Goal: Use online tool/utility: Utilize a website feature to perform a specific function

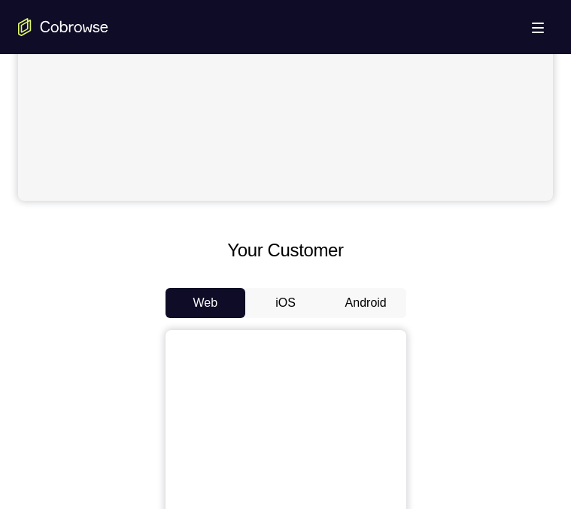
click at [358, 296] on button "Android" at bounding box center [366, 303] width 80 height 30
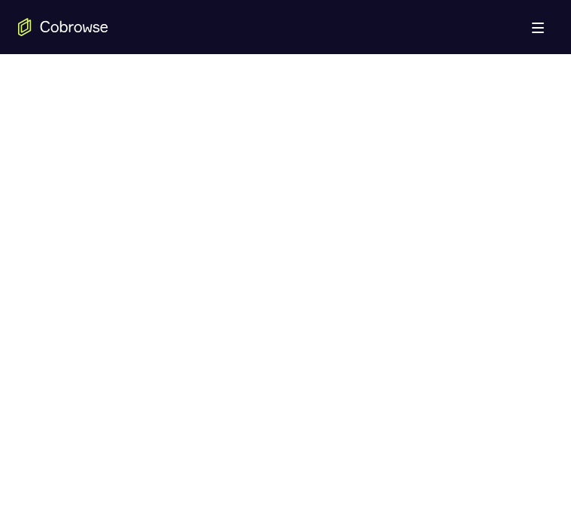
scroll to position [774, 0]
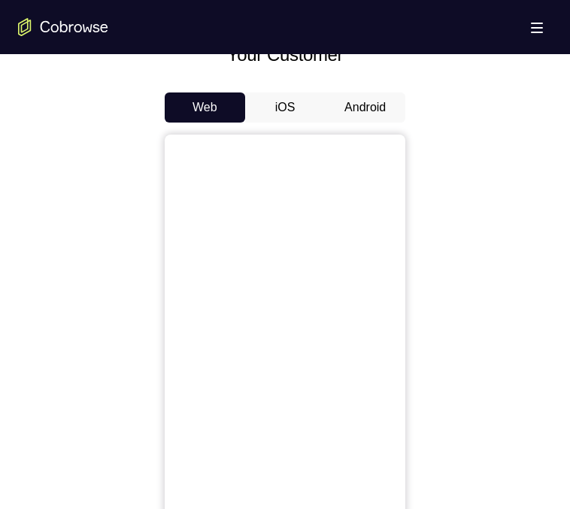
scroll to position [660, 0]
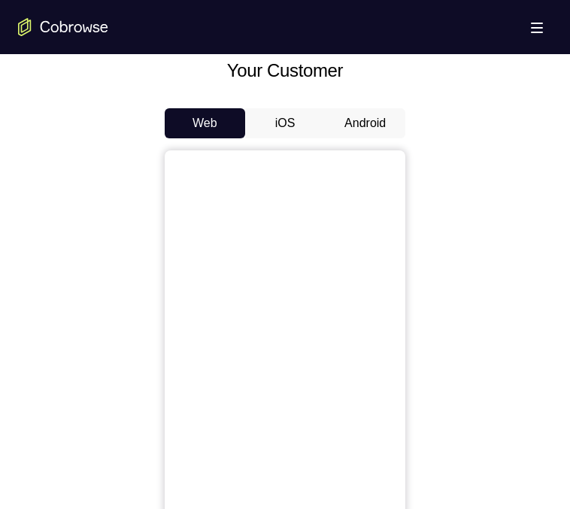
click at [375, 130] on button "Android" at bounding box center [365, 123] width 80 height 30
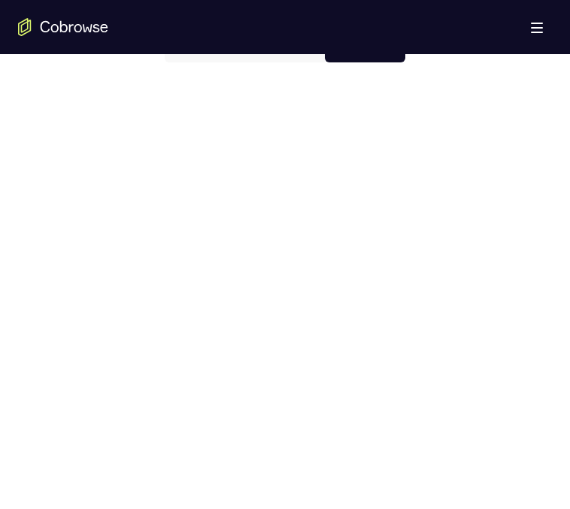
scroll to position [739, 0]
